Goal: Task Accomplishment & Management: Use online tool/utility

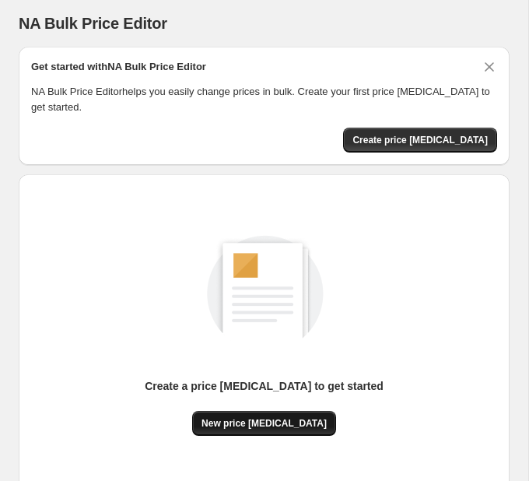
click at [269, 429] on span "New price [MEDICAL_DATA]" at bounding box center [264, 423] width 125 height 12
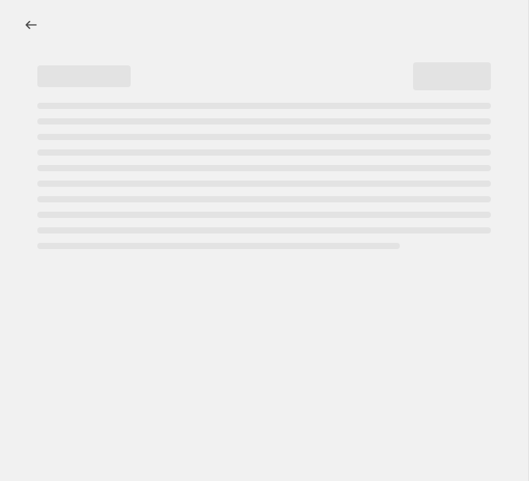
select select "percentage"
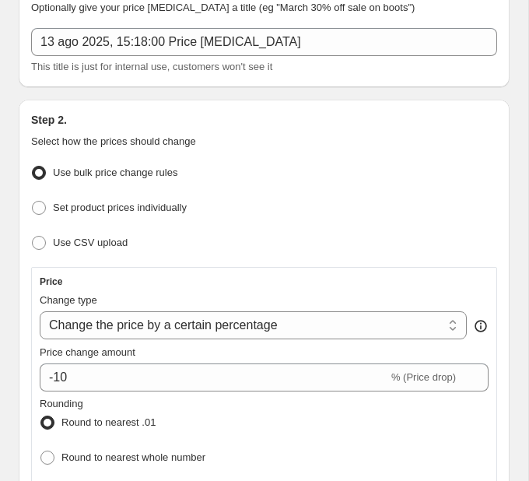
scroll to position [328, 0]
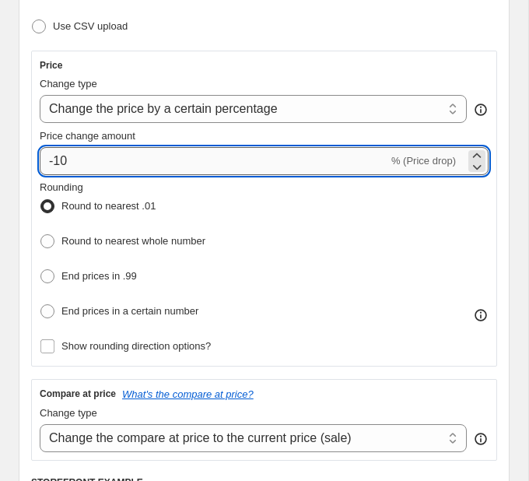
click at [221, 163] on input "-10" at bounding box center [214, 161] width 349 height 28
type input "-1"
type input "-30"
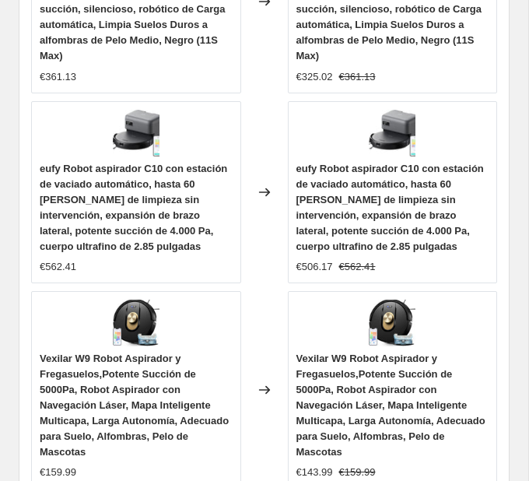
scroll to position [2168, 0]
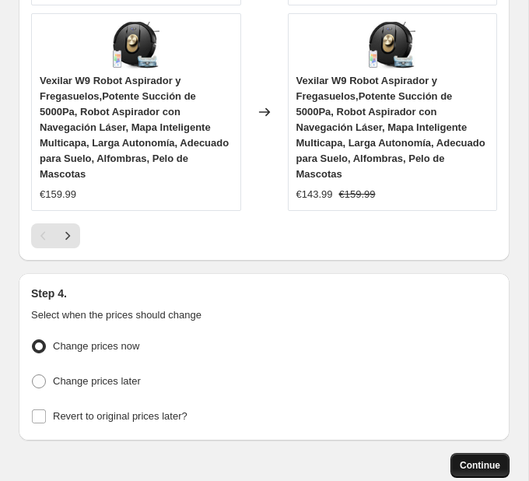
click at [475, 459] on span "Continue" at bounding box center [480, 465] width 40 height 12
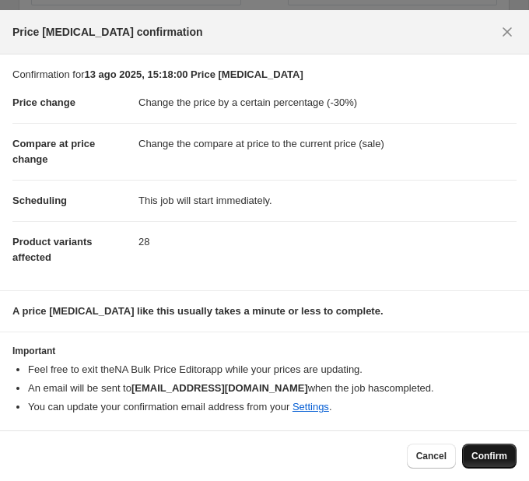
click at [485, 453] on span "Confirm" at bounding box center [490, 456] width 36 height 12
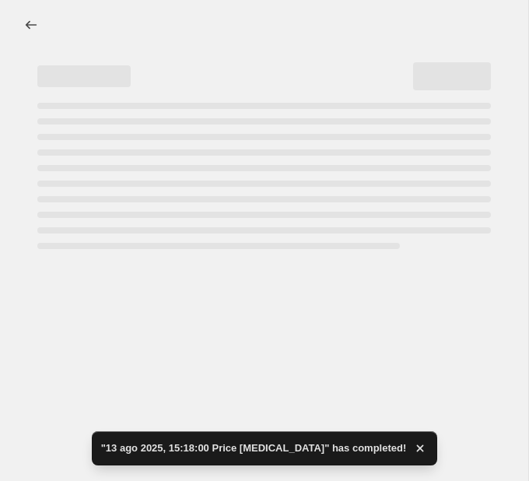
select select "percentage"
